Goal: Task Accomplishment & Management: Manage account settings

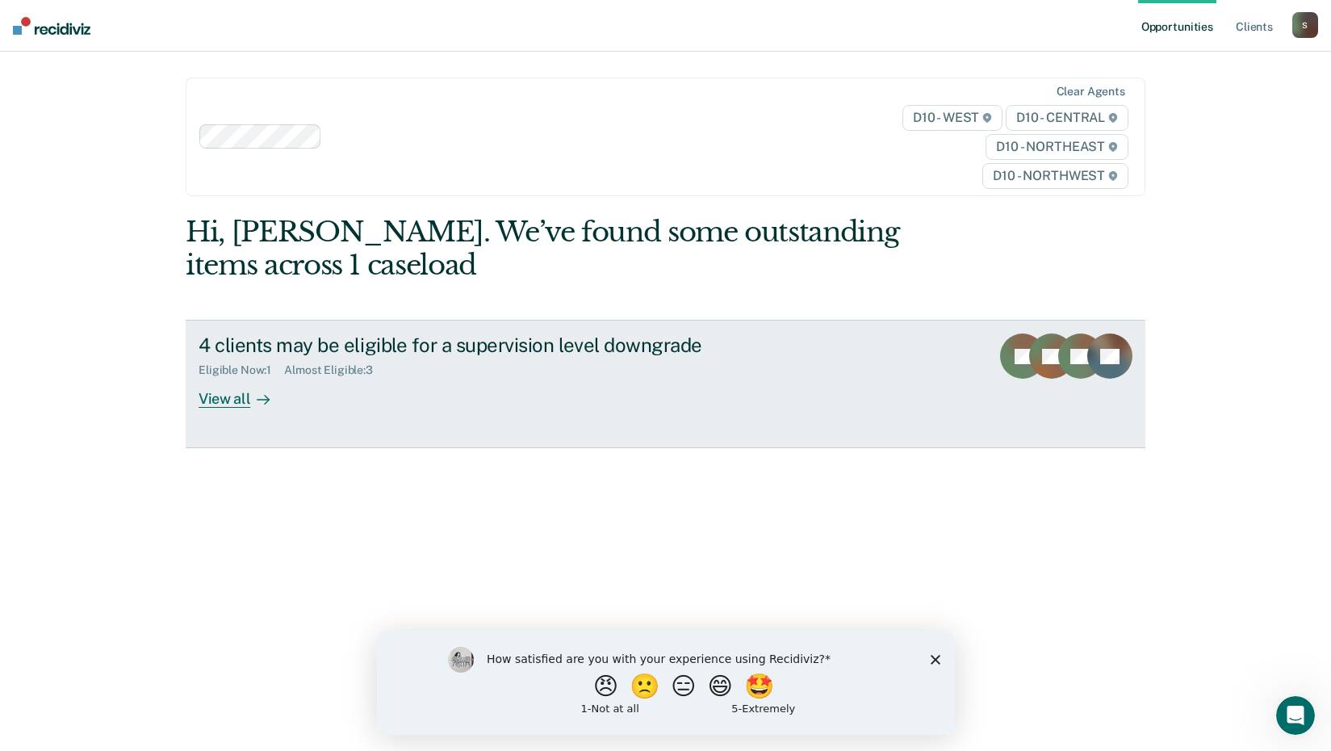
click at [533, 346] on div "4 clients may be eligible for a supervision level downgrade" at bounding box center [482, 344] width 567 height 23
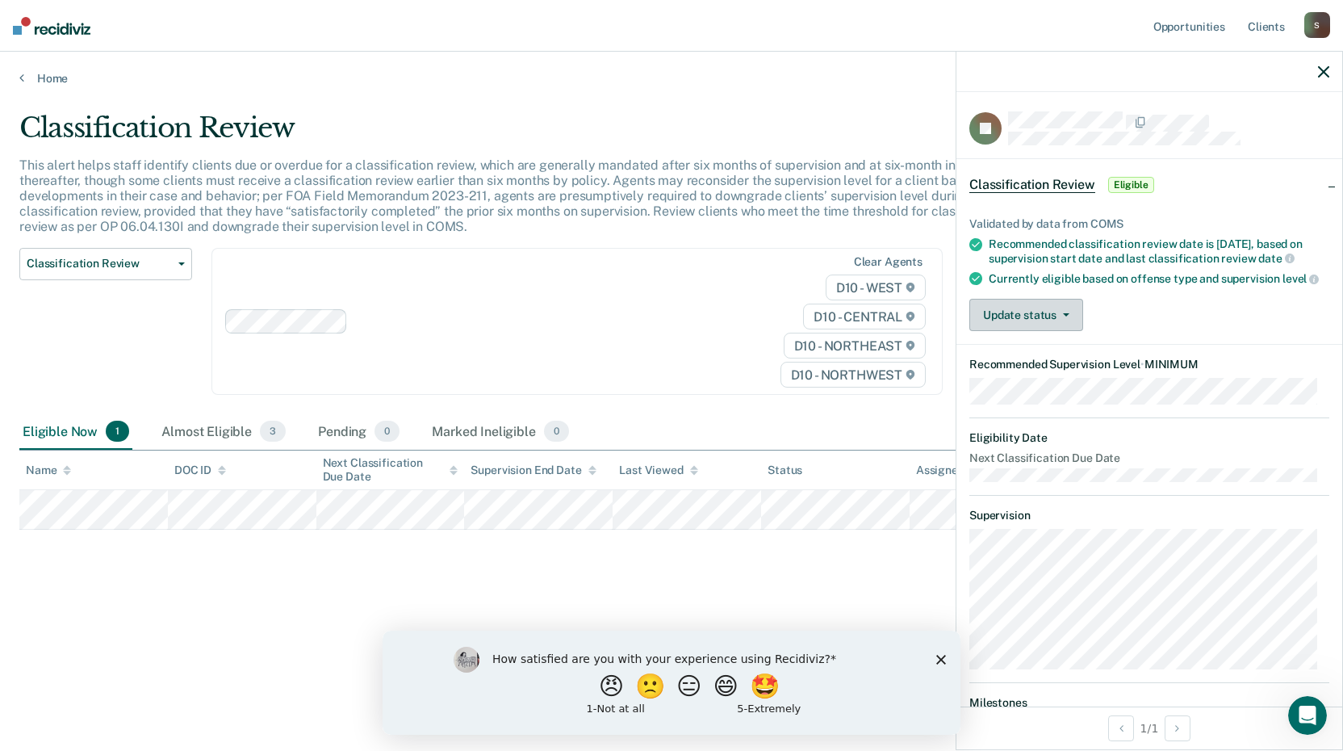
click at [1069, 325] on button "Update status" at bounding box center [1027, 315] width 114 height 32
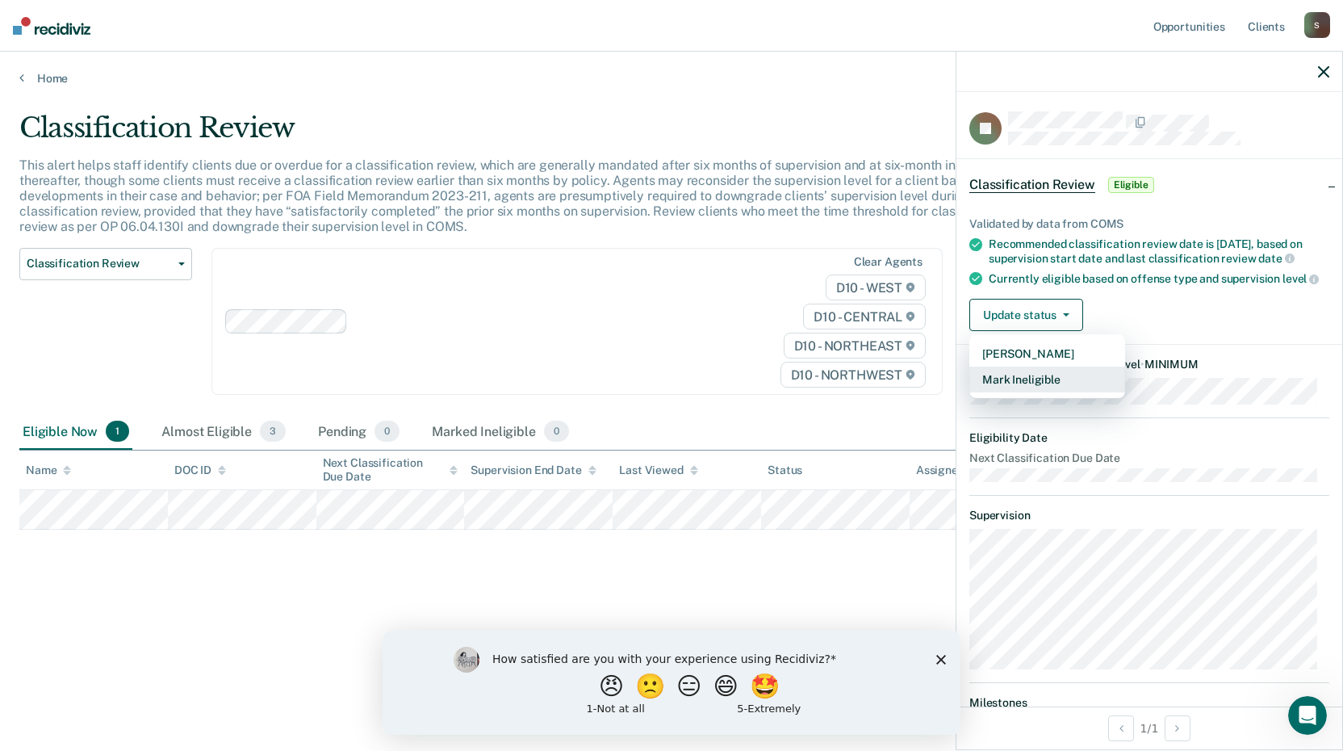
click at [1046, 384] on button "Mark Ineligible" at bounding box center [1048, 380] width 156 height 26
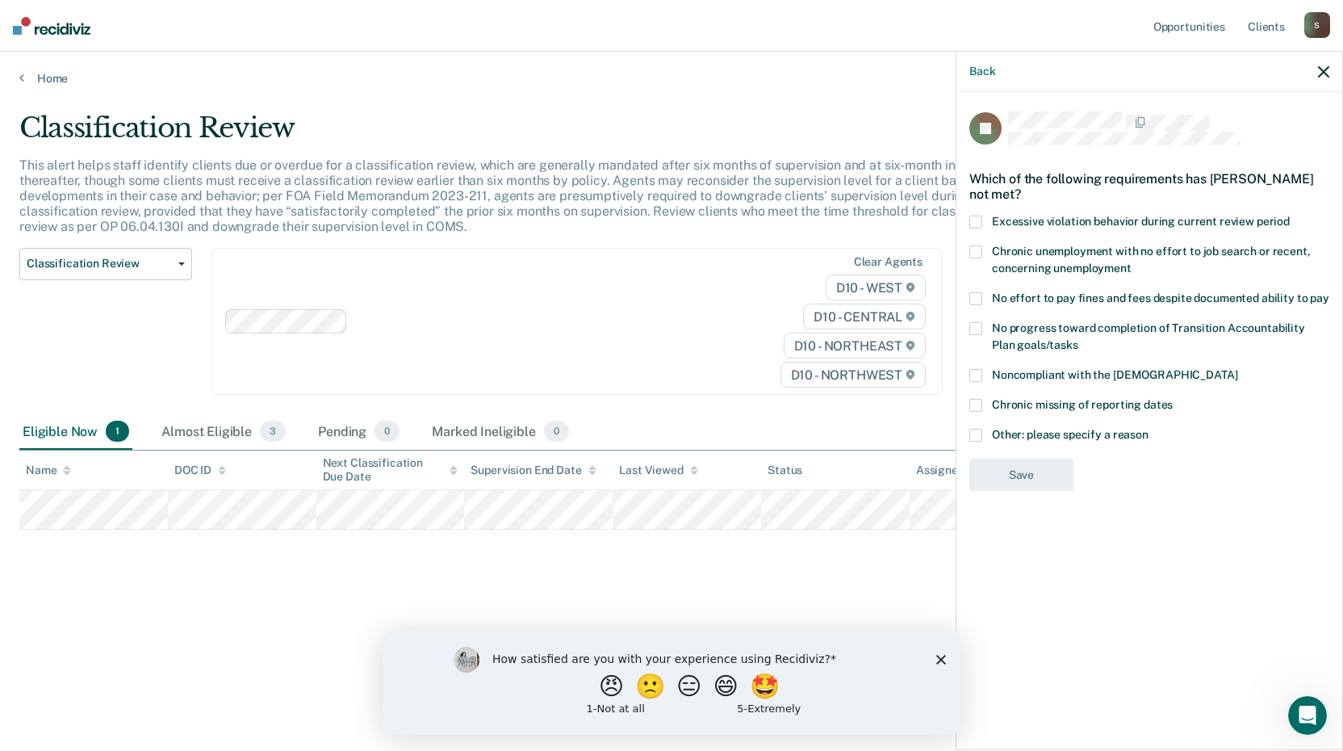
click at [978, 434] on span at bounding box center [976, 435] width 13 height 13
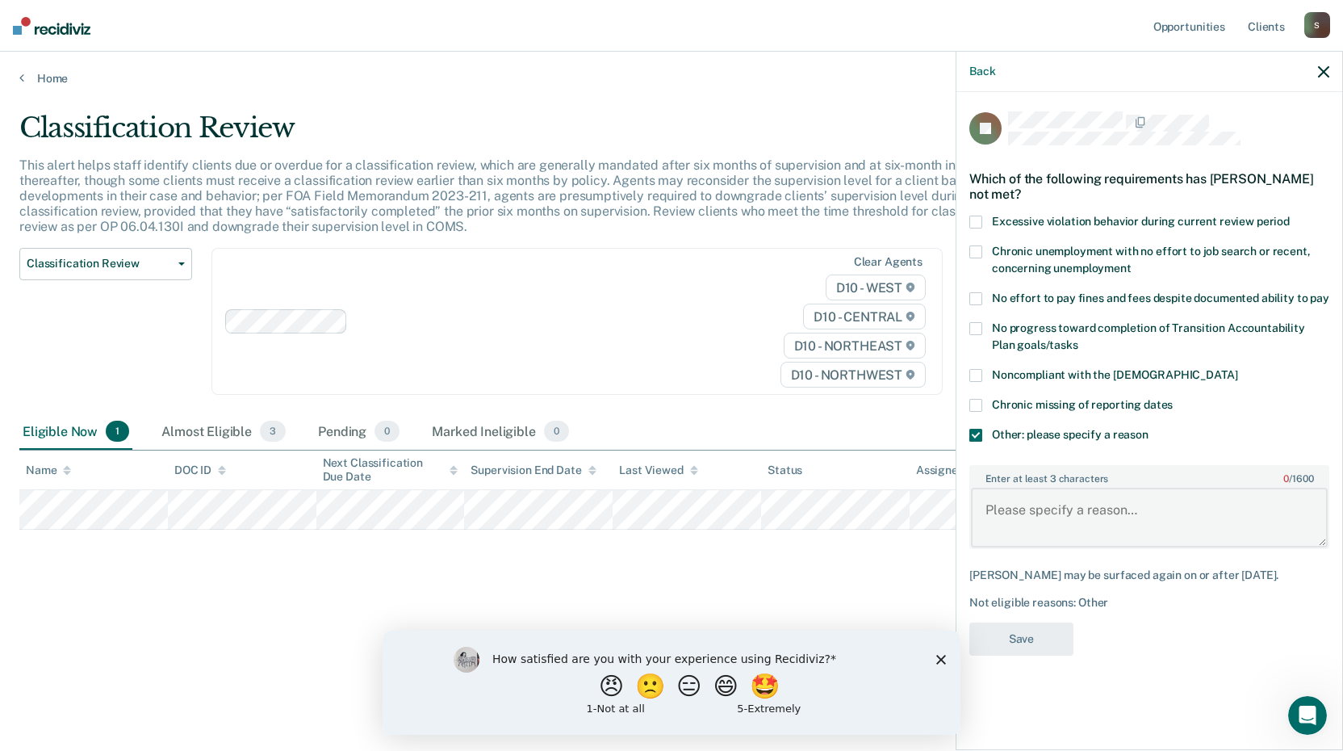
click at [1074, 516] on textarea "Enter at least 3 characters 0 / 1600" at bounding box center [1149, 518] width 357 height 60
type textarea "Pending federal case"
click at [1012, 640] on button "Save" at bounding box center [1022, 638] width 104 height 33
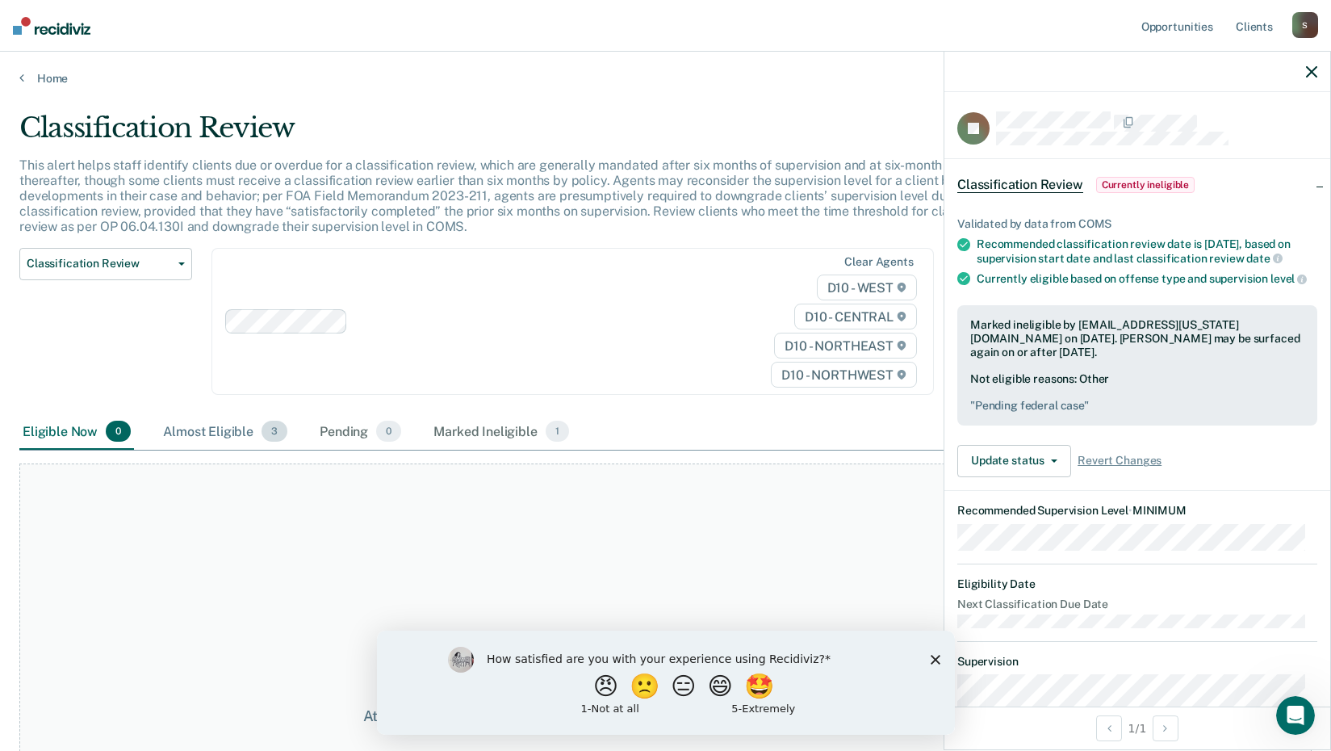
click at [240, 435] on div "Almost Eligible 3" at bounding box center [225, 432] width 131 height 36
